Goal: Task Accomplishment & Management: Manage account settings

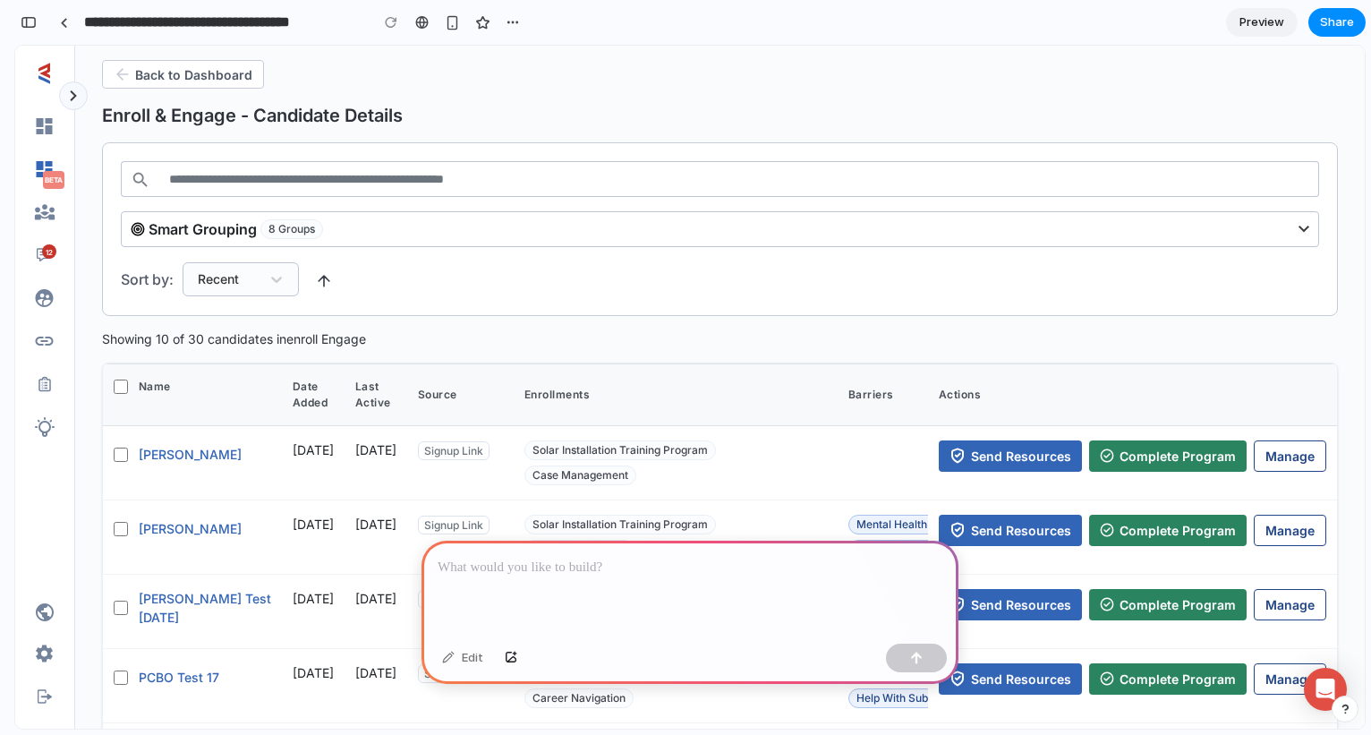
click at [591, 574] on p at bounding box center [690, 567] width 505 height 21
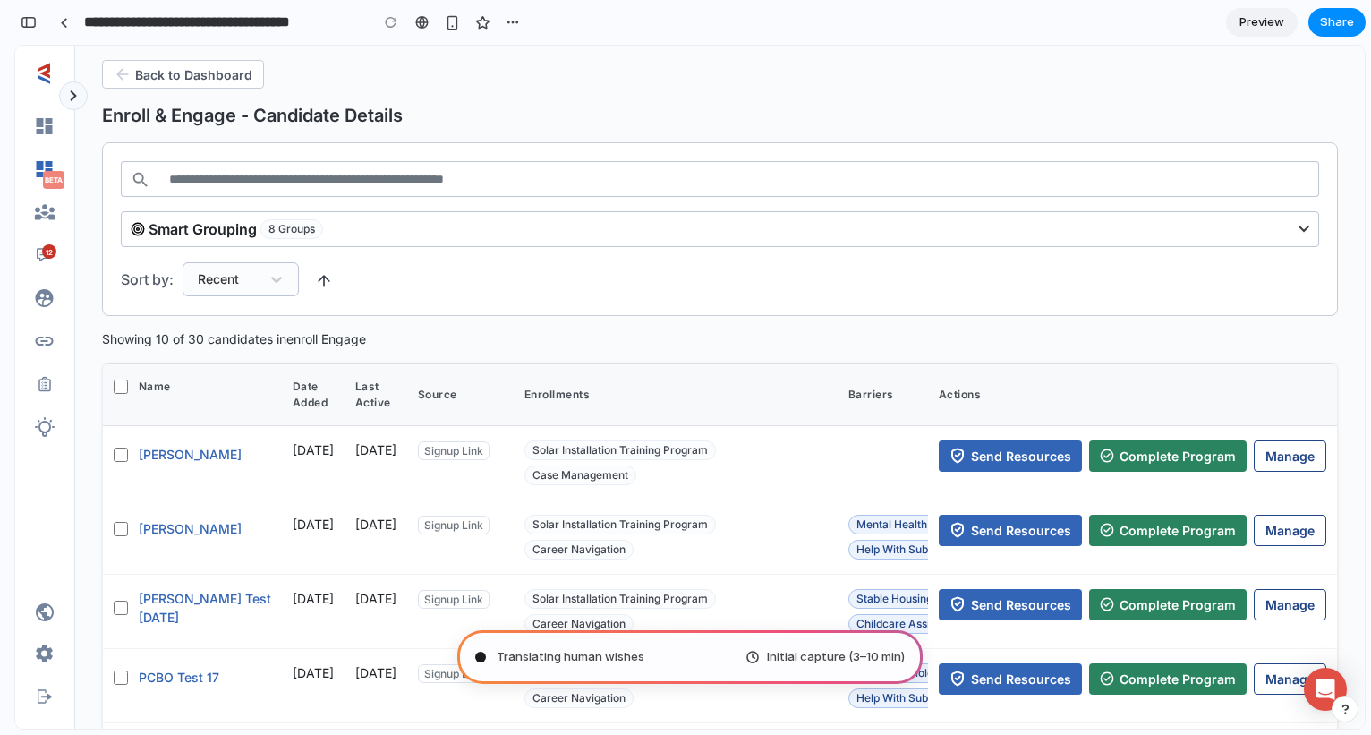
type input "**********"
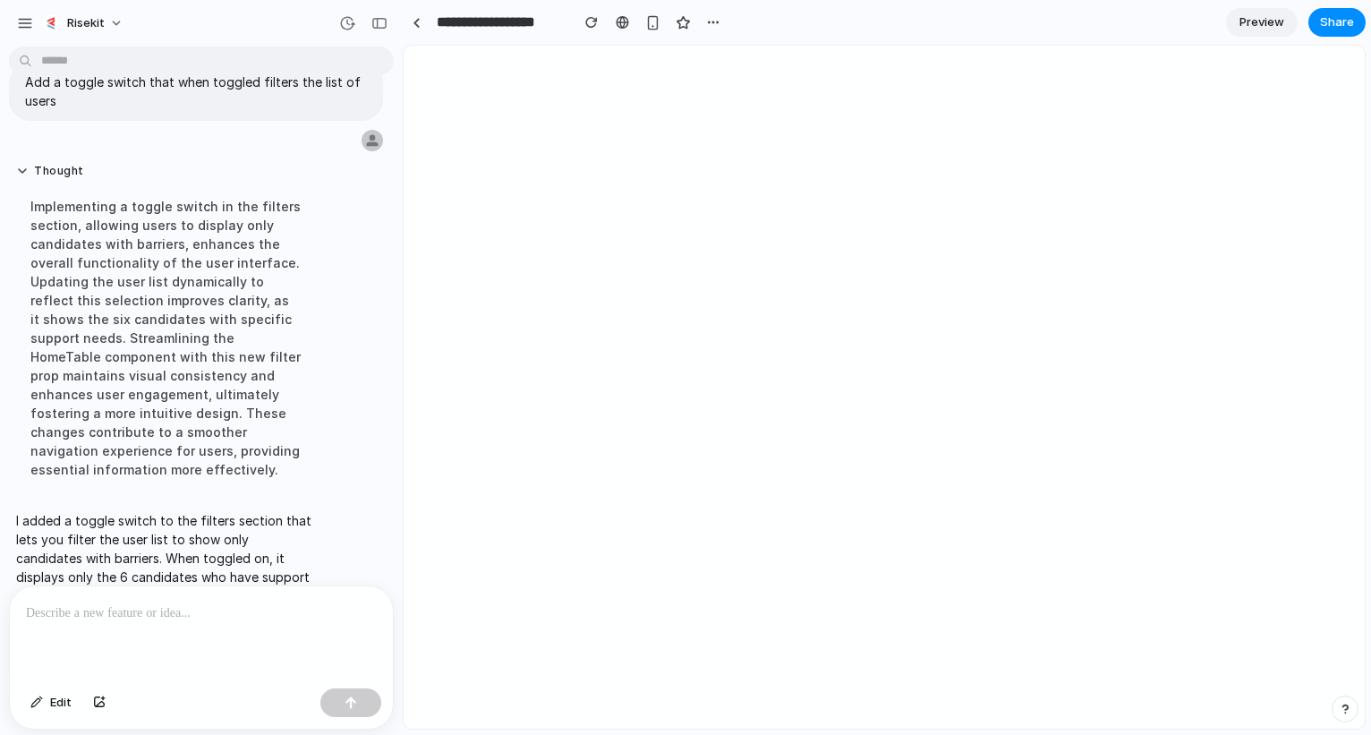
scroll to position [103, 0]
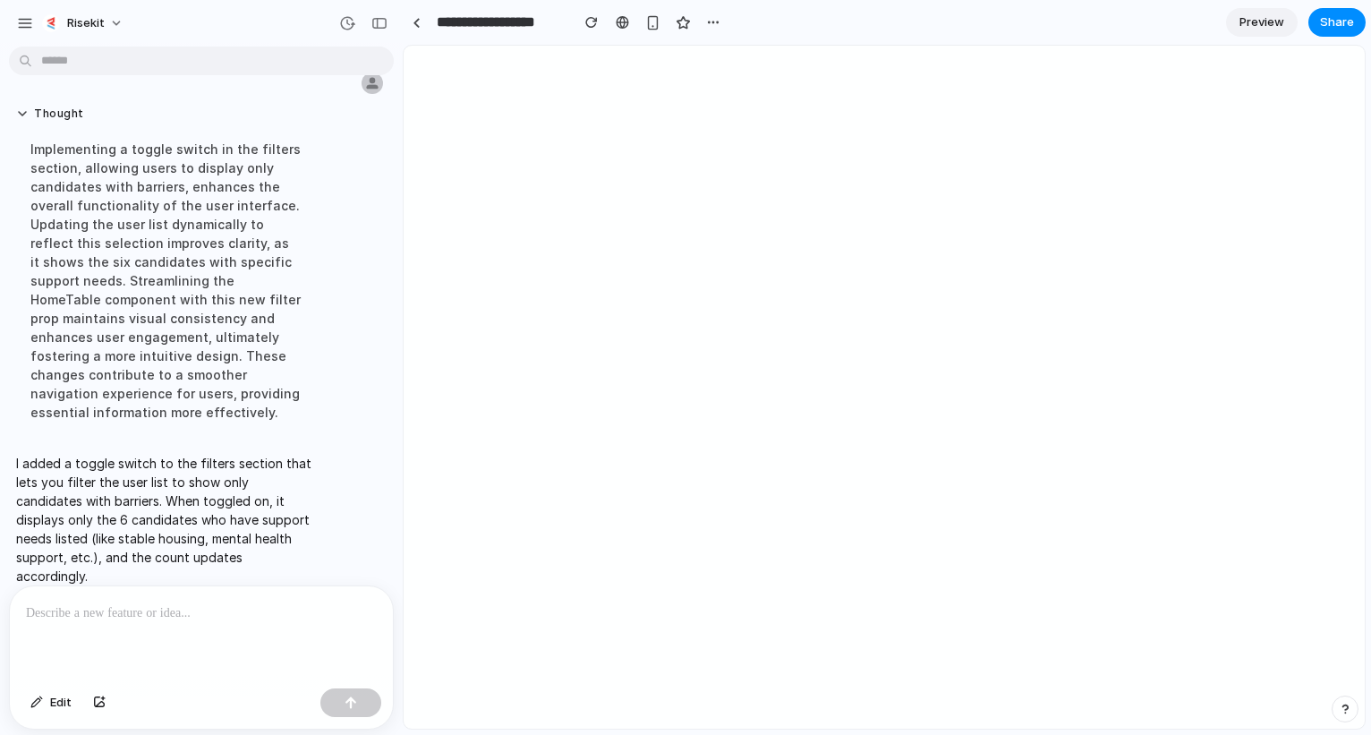
click at [275, 604] on p at bounding box center [201, 612] width 351 height 21
click at [354, 713] on button "button" at bounding box center [350, 702] width 61 height 29
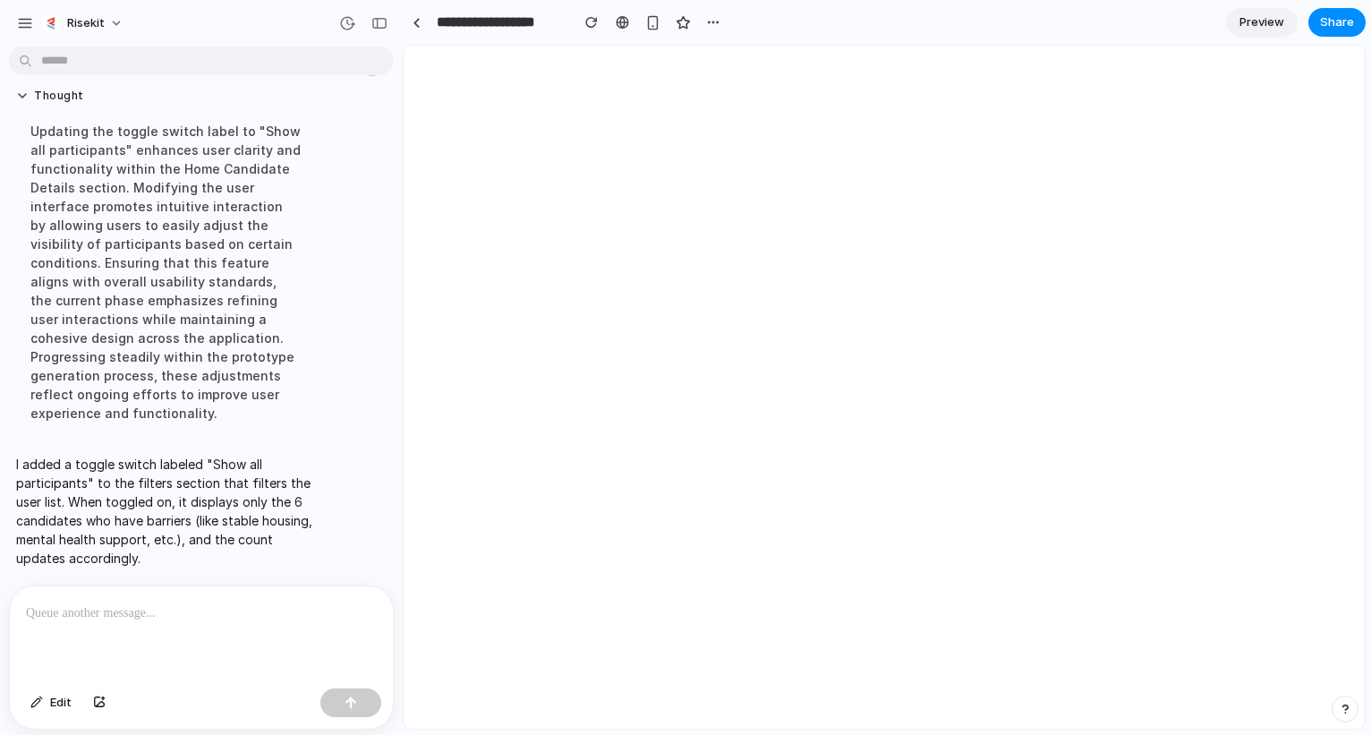
scroll to position [360, 0]
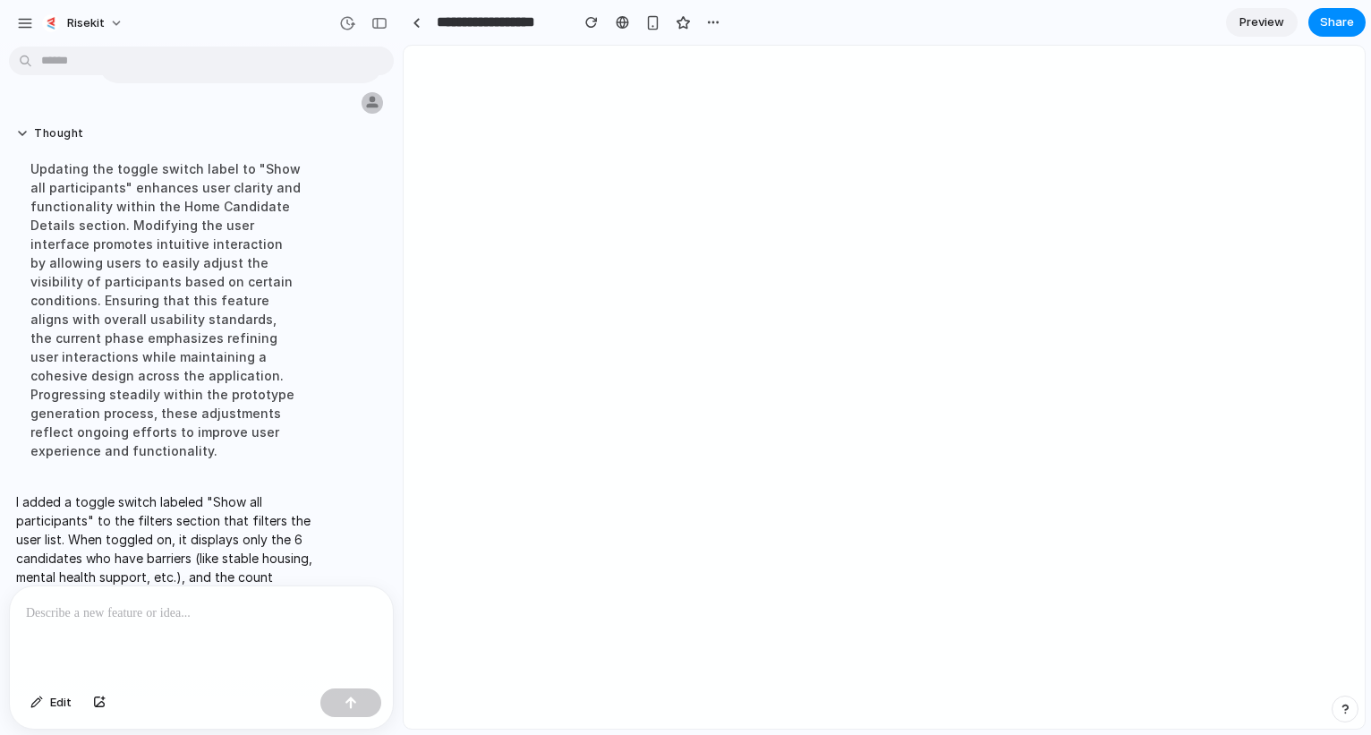
click at [188, 631] on div at bounding box center [201, 633] width 383 height 95
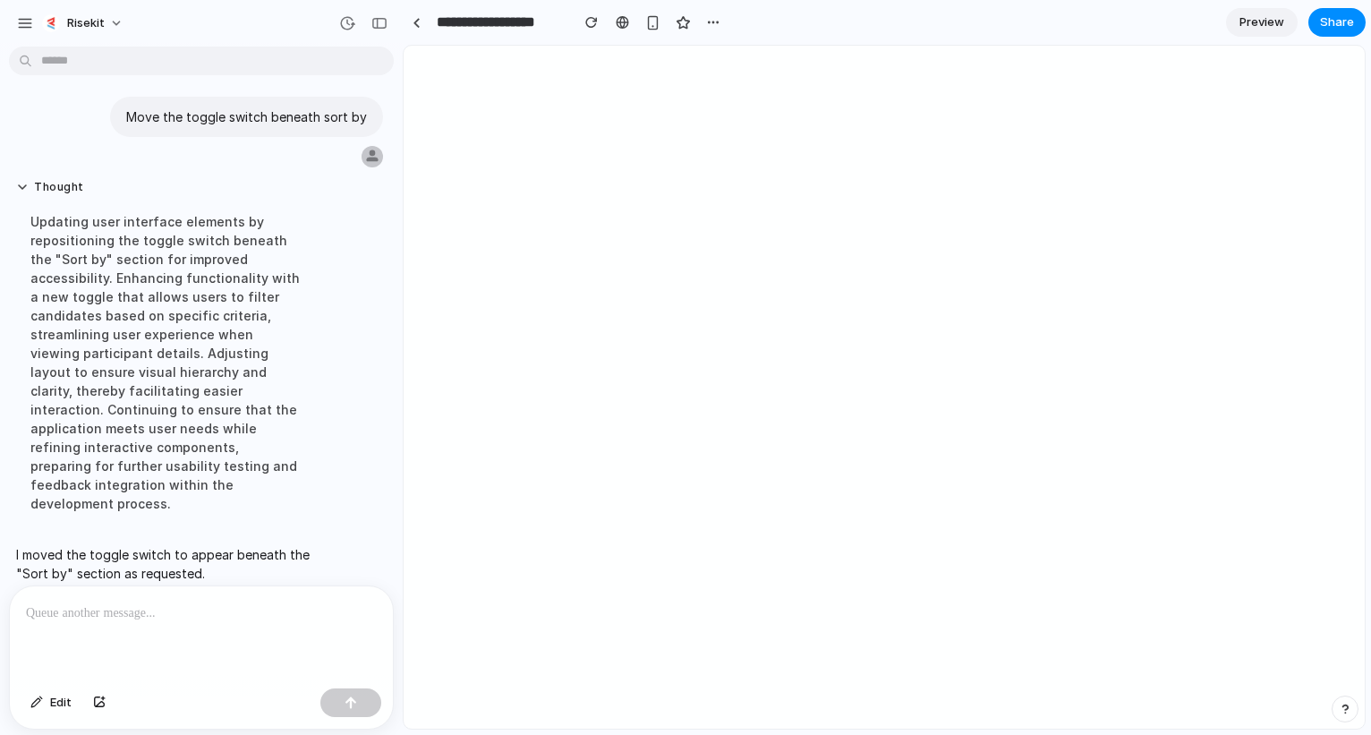
scroll to position [523, 0]
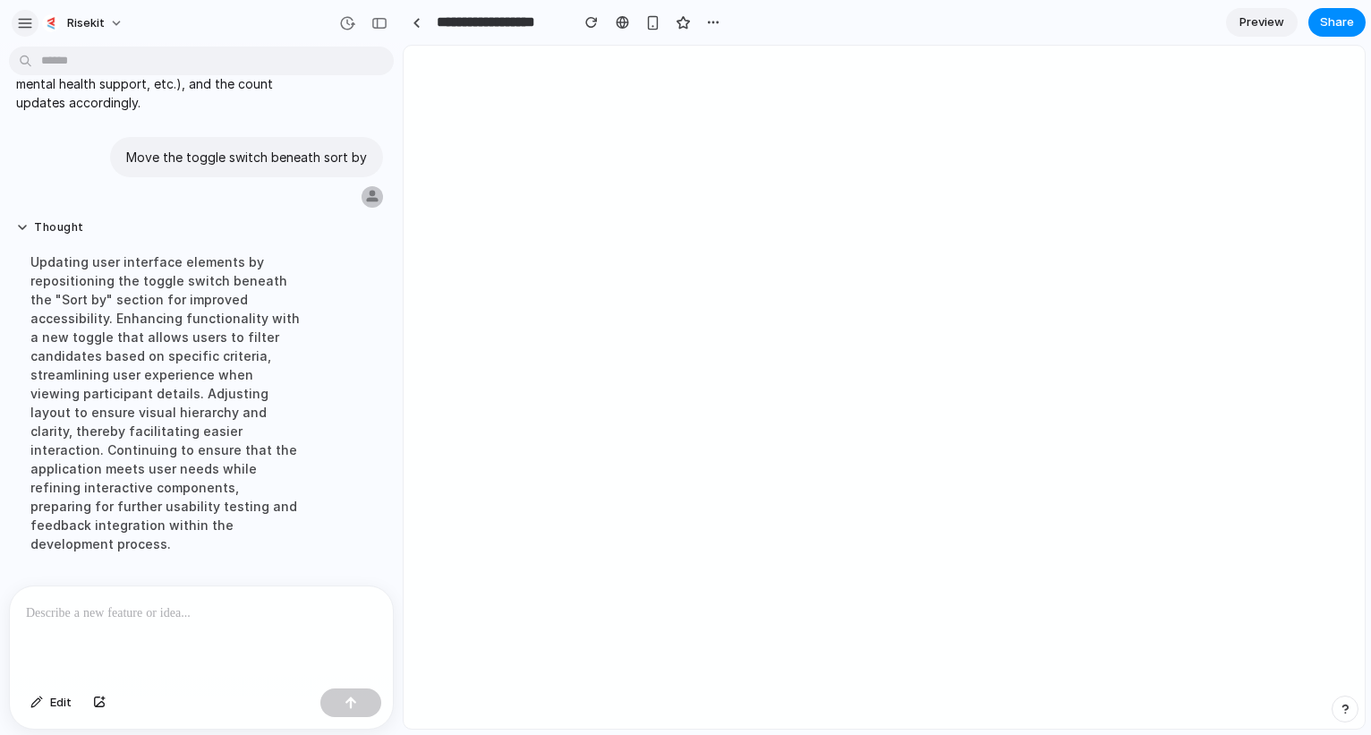
click at [20, 24] on div "button" at bounding box center [25, 23] width 16 height 16
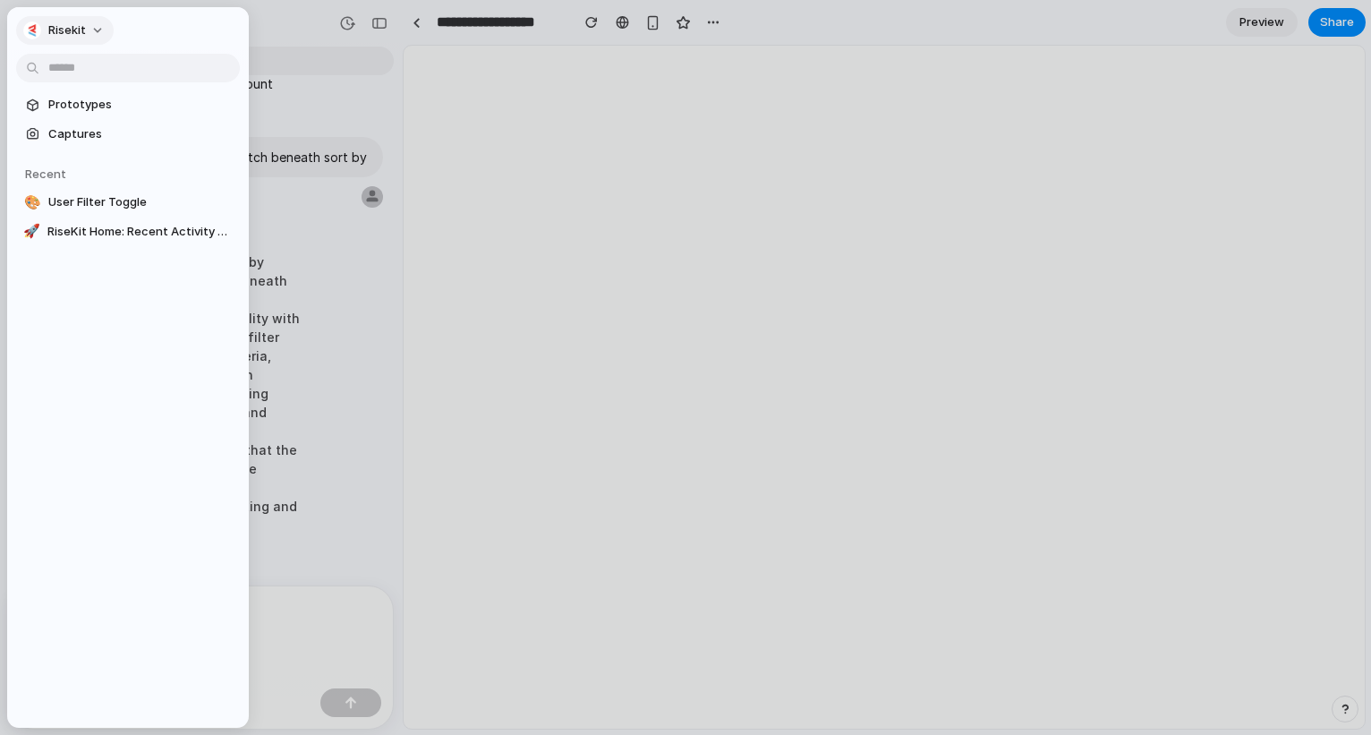
click at [94, 37] on button "risekit" at bounding box center [65, 30] width 98 height 29
click at [105, 80] on li "Settings" at bounding box center [94, 70] width 149 height 29
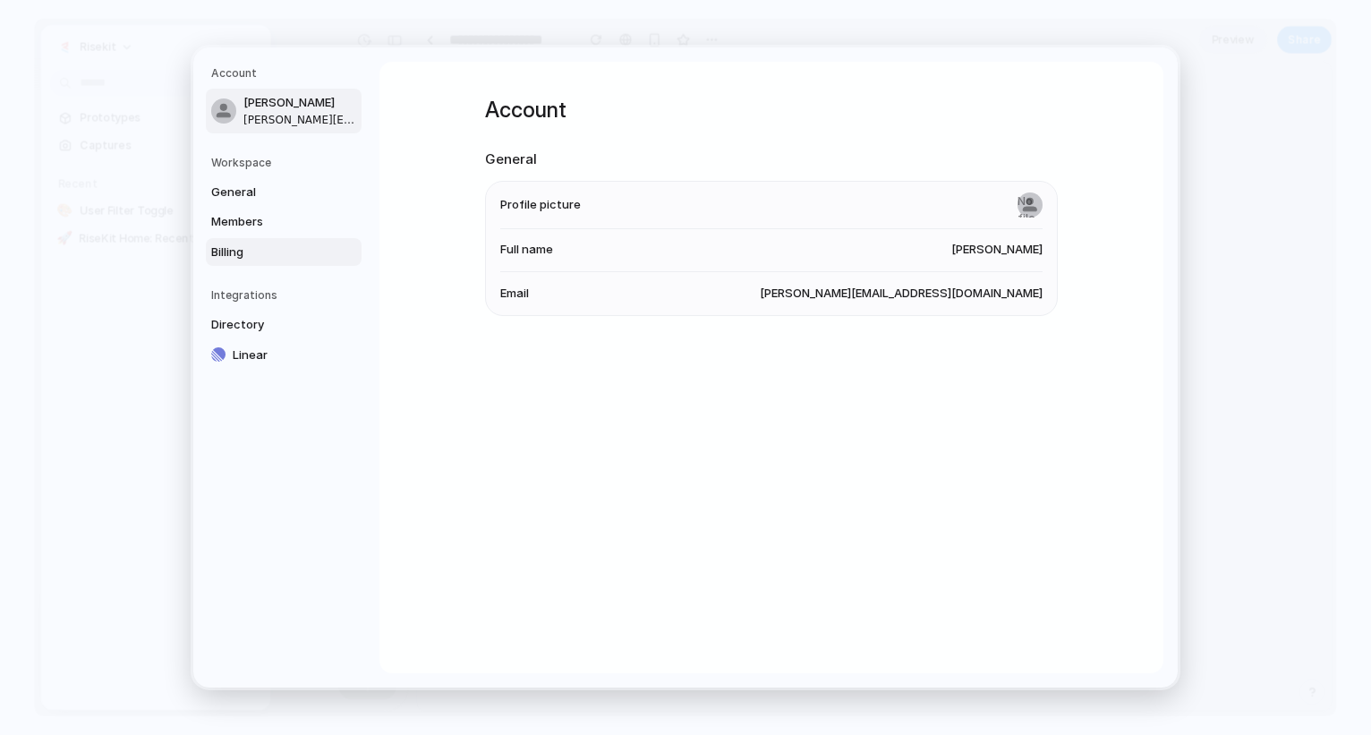
click at [233, 246] on span "Billing" at bounding box center [268, 252] width 115 height 18
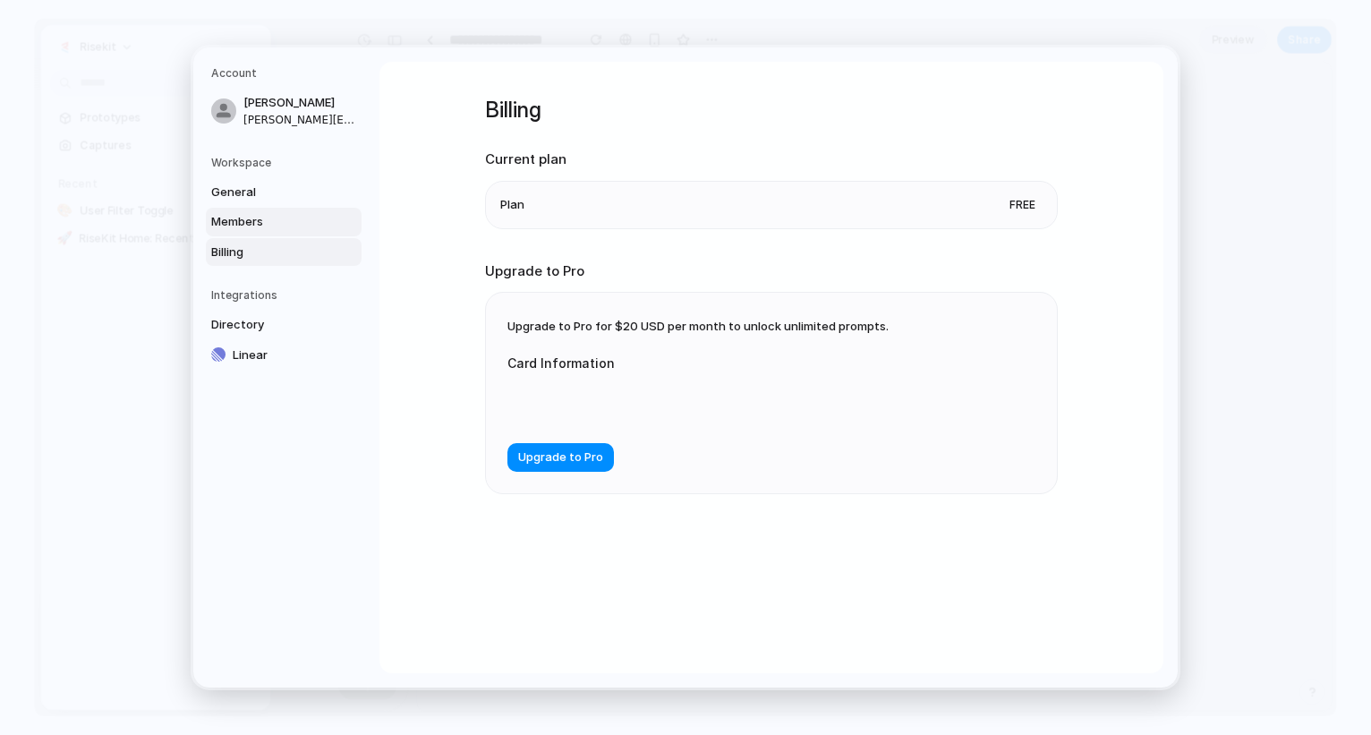
click at [239, 224] on span "Members" at bounding box center [268, 222] width 115 height 18
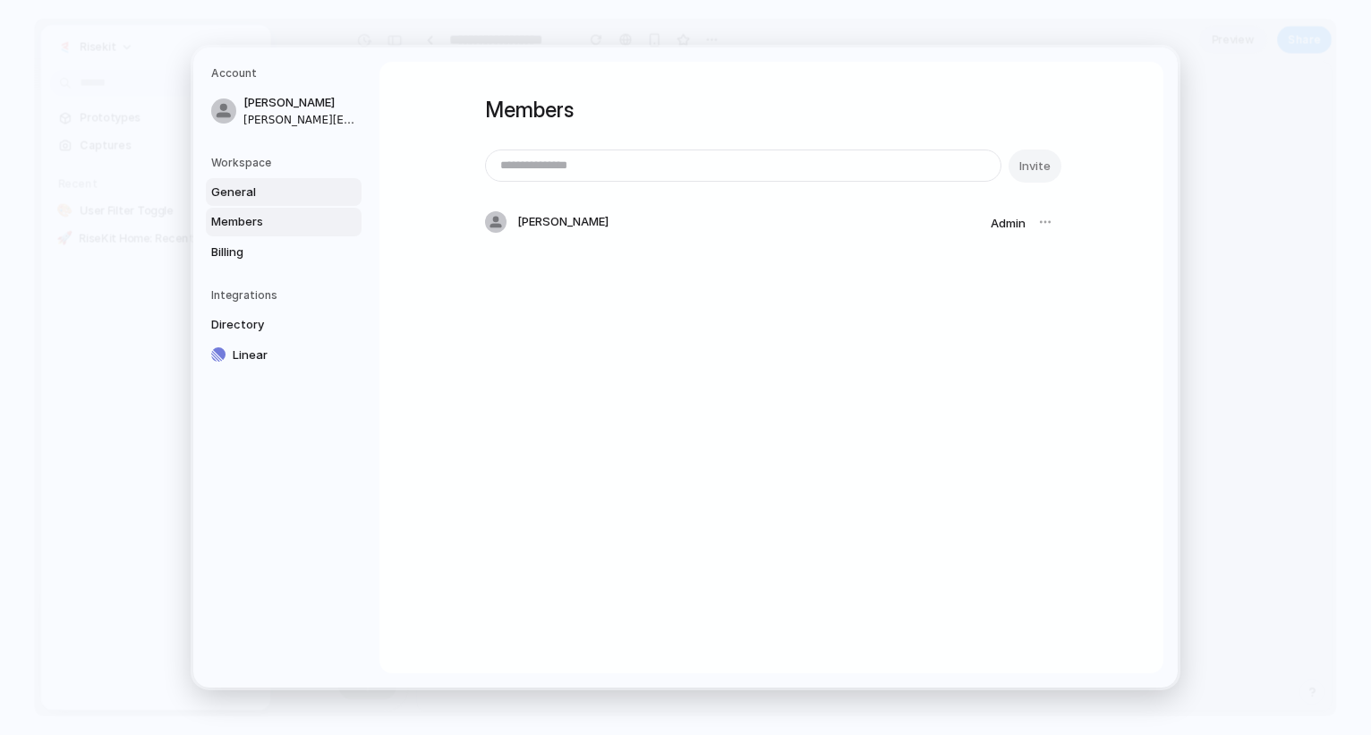
click at [242, 193] on span "General" at bounding box center [268, 192] width 115 height 18
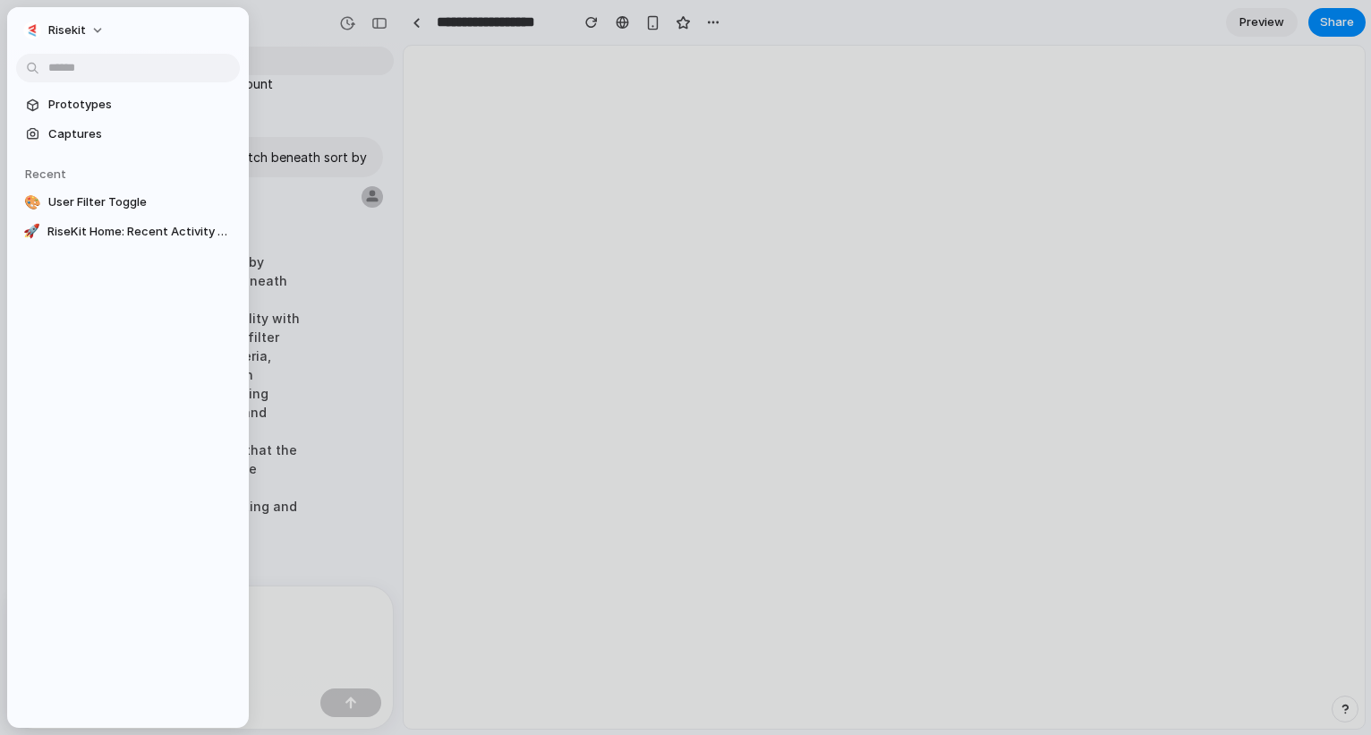
click at [951, 78] on div at bounding box center [685, 367] width 1371 height 735
